Goal: Transaction & Acquisition: Purchase product/service

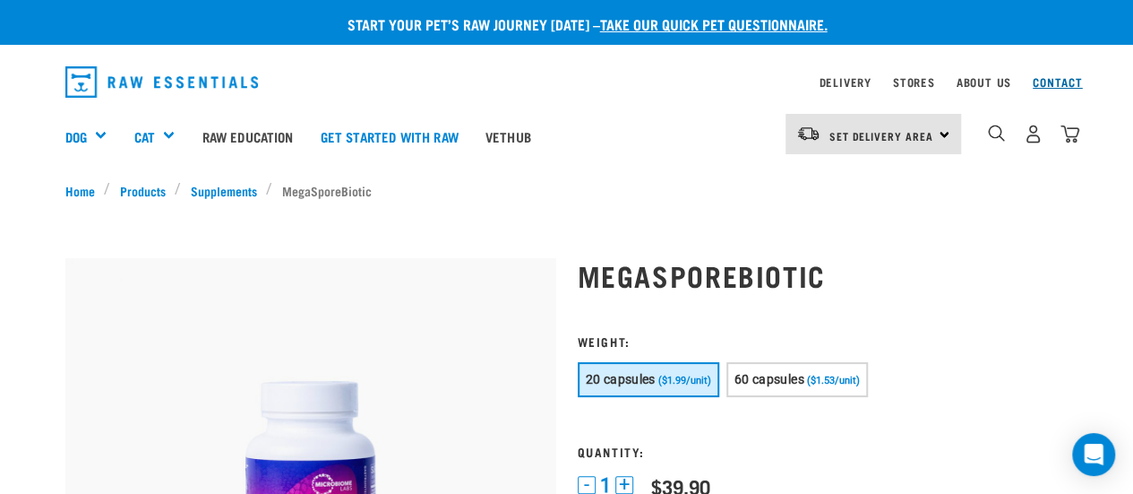
click at [1071, 83] on link "Contact" at bounding box center [1058, 82] width 50 height 6
click at [783, 375] on span "60 capsules" at bounding box center [770, 379] width 70 height 14
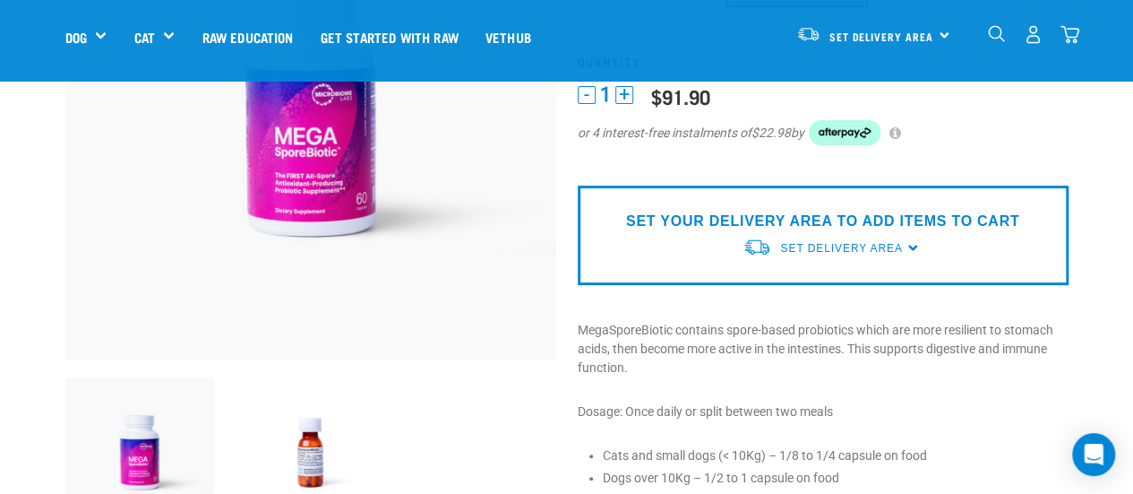
scroll to position [269, 0]
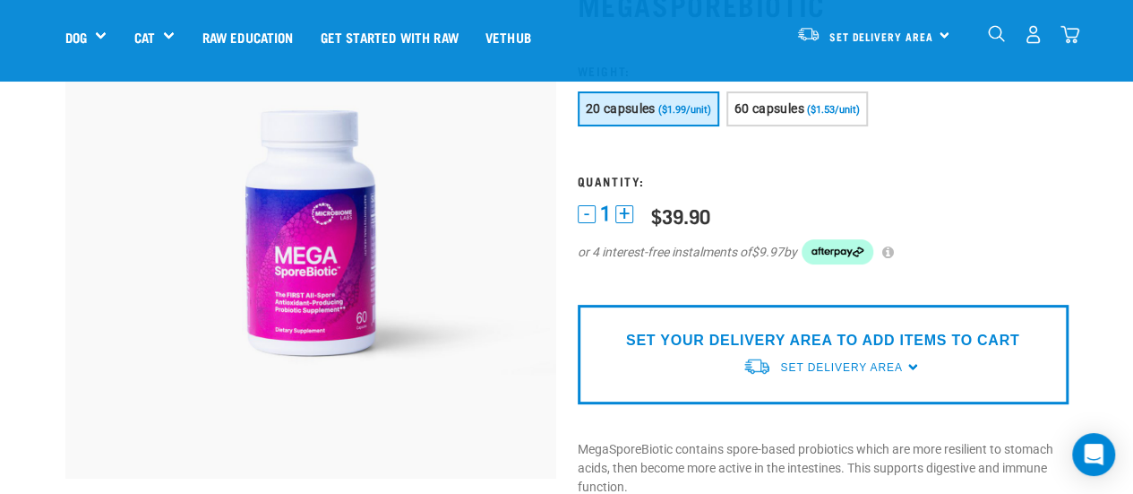
scroll to position [90, 0]
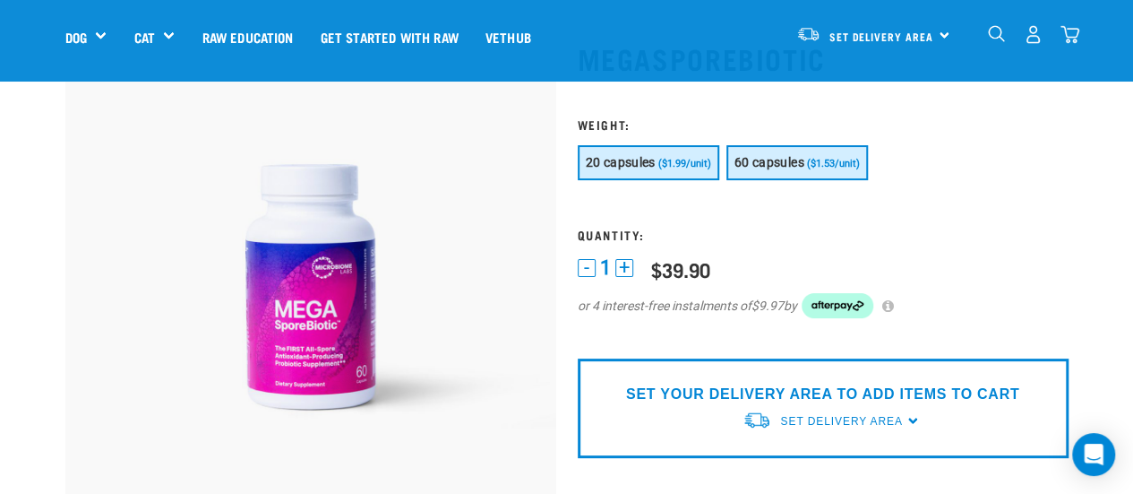
click at [797, 162] on span "60 capsules" at bounding box center [770, 162] width 70 height 14
